Goal: Find specific page/section

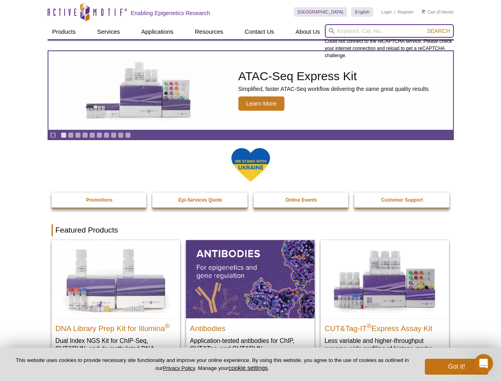
click at [390, 31] on input "search" at bounding box center [389, 31] width 129 height 14
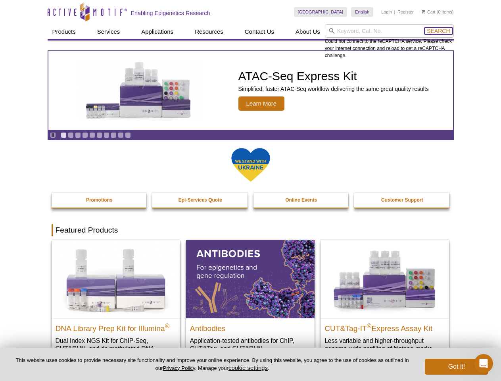
click at [439, 31] on span "Search" at bounding box center [438, 31] width 23 height 6
click at [53, 135] on icon "Pause" at bounding box center [52, 135] width 5 height 5
click at [64, 135] on link "Go to slide 1" at bounding box center [64, 135] width 6 height 6
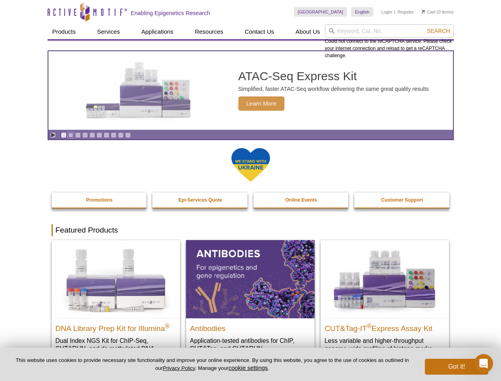
click at [71, 135] on link "Go to slide 2" at bounding box center [71, 135] width 6 height 6
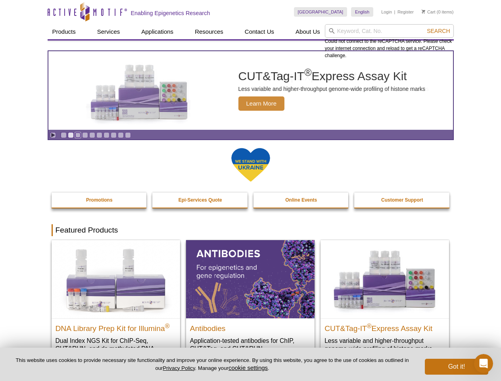
click at [78, 135] on link "Go to slide 3" at bounding box center [78, 135] width 6 height 6
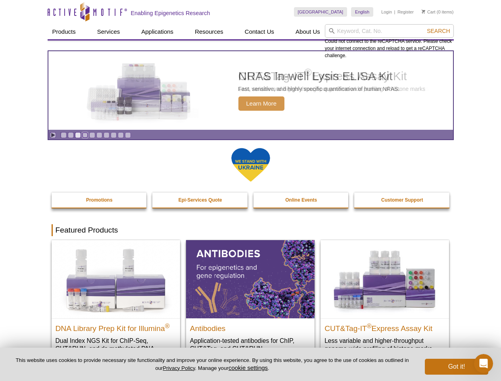
click at [85, 135] on link "Go to slide 4" at bounding box center [85, 135] width 6 height 6
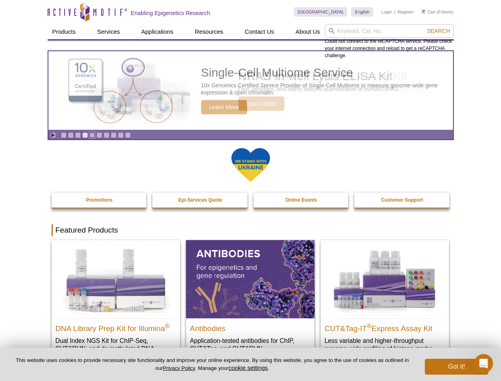
click at [92, 135] on link "Go to slide 5" at bounding box center [92, 135] width 6 height 6
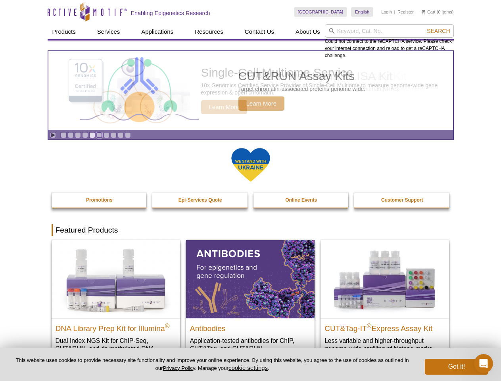
click at [99, 135] on link "Go to slide 6" at bounding box center [99, 135] width 6 height 6
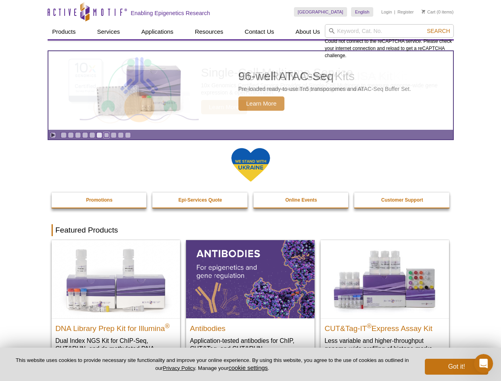
click at [106, 135] on link "Go to slide 7" at bounding box center [107, 135] width 6 height 6
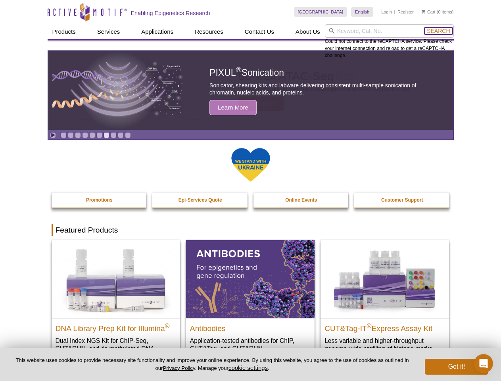
click at [439, 31] on span "Search" at bounding box center [438, 31] width 23 height 6
